Goal: Task Accomplishment & Management: Complete application form

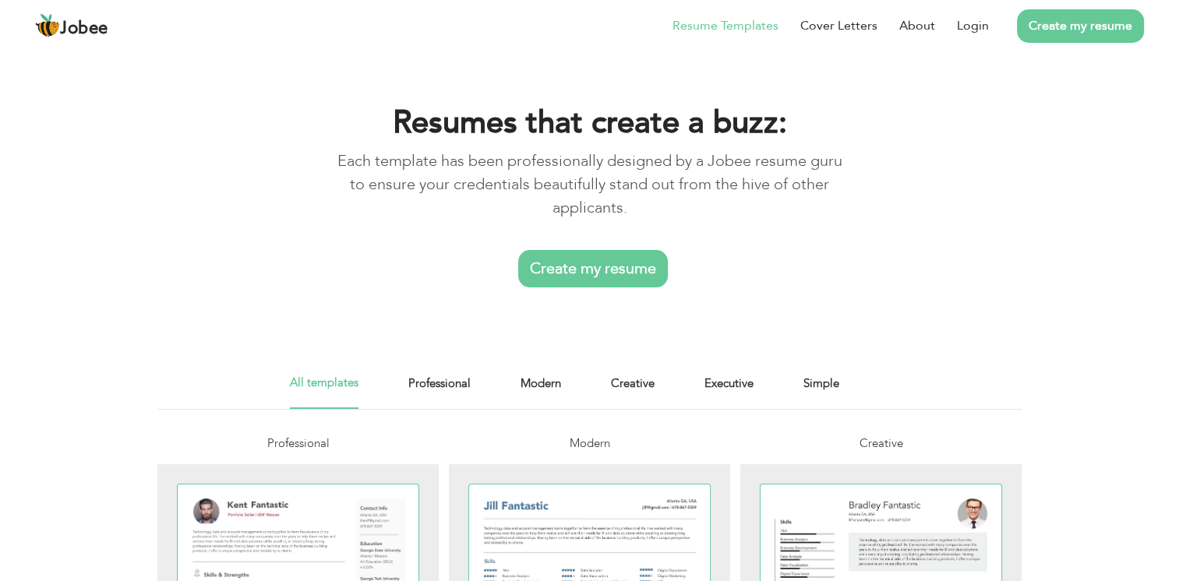
click at [609, 276] on link "Create my resume" at bounding box center [593, 268] width 150 height 37
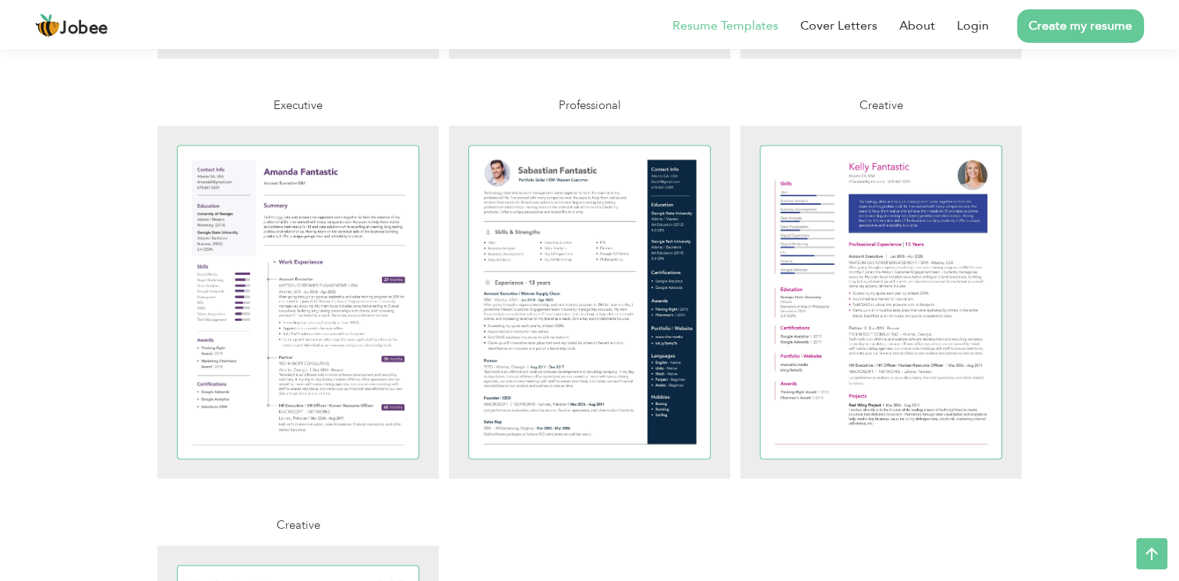
scroll to position [3273, 0]
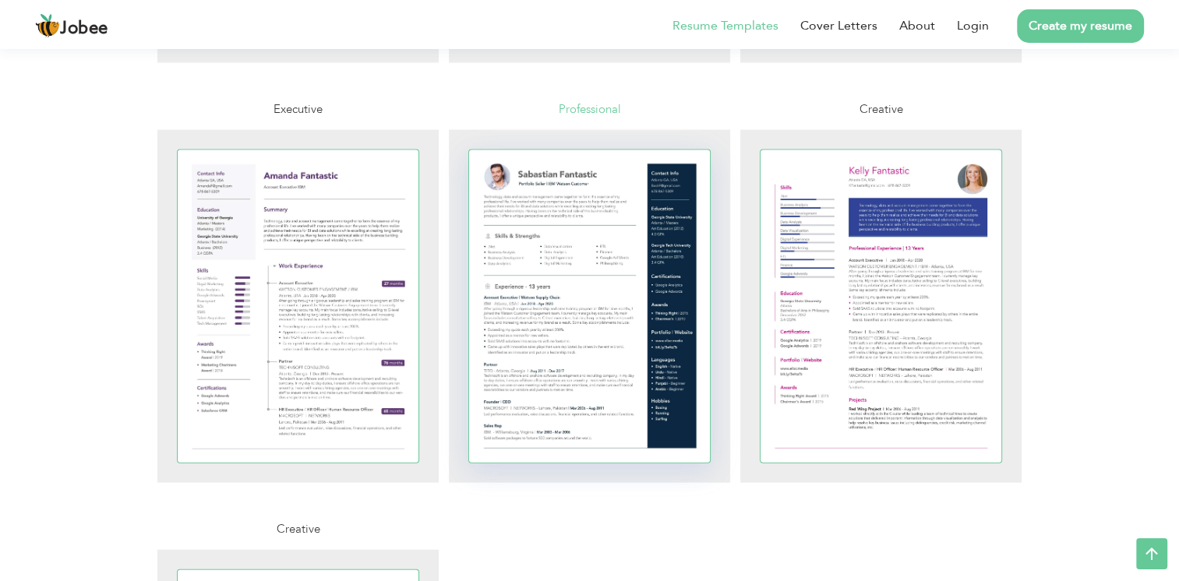
click at [507, 305] on div at bounding box center [589, 306] width 241 height 312
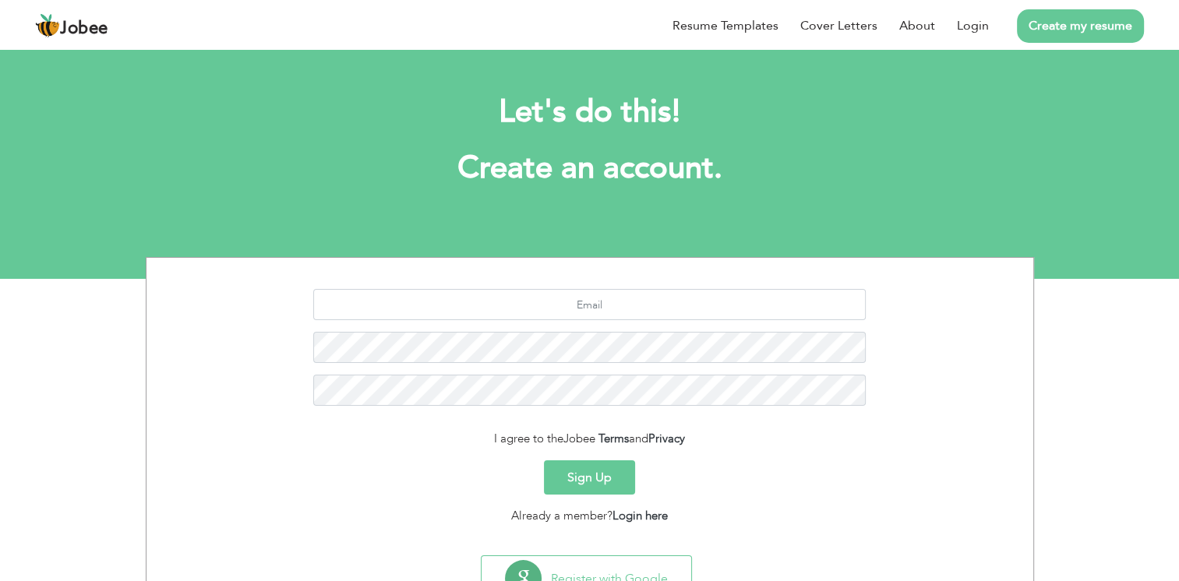
scroll to position [65, 0]
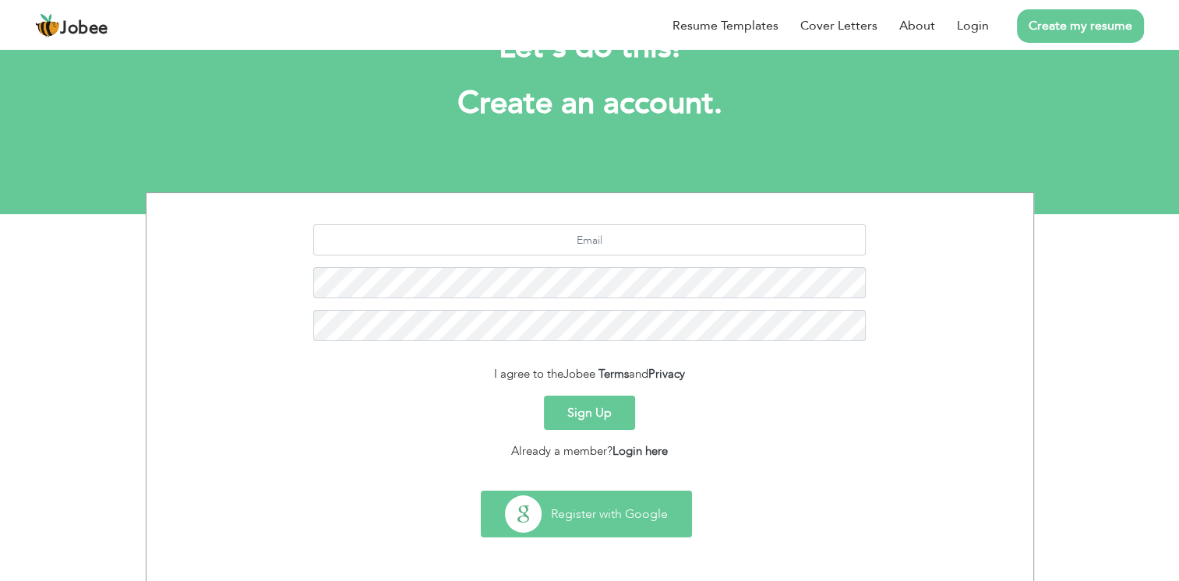
click at [594, 518] on button "Register with Google" at bounding box center [586, 514] width 210 height 45
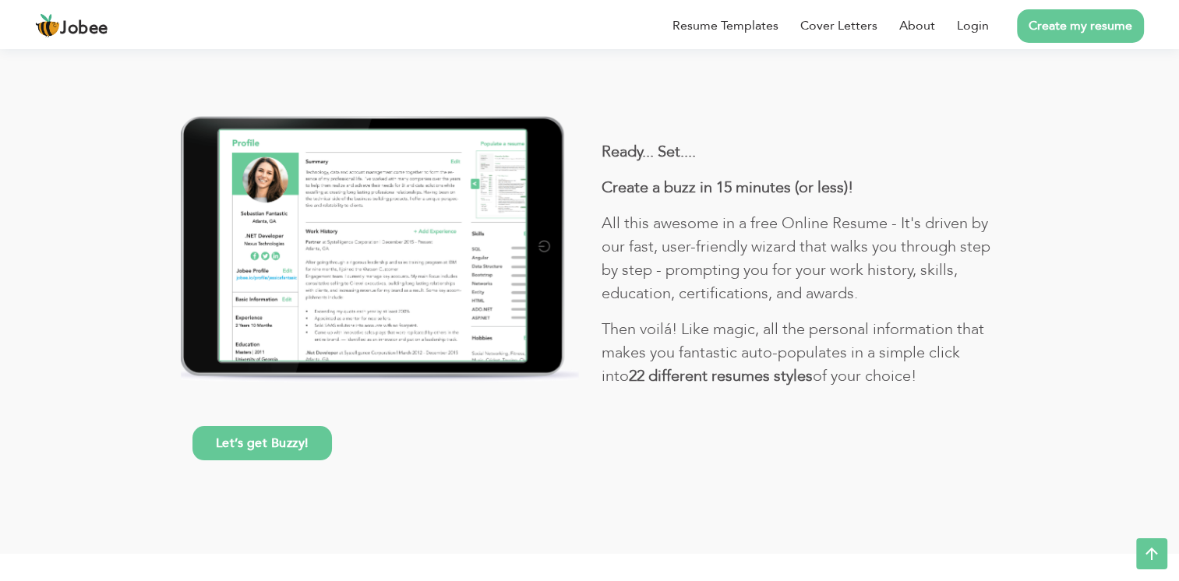
scroll to position [218, 0]
